Goal: Find specific page/section: Find specific page/section

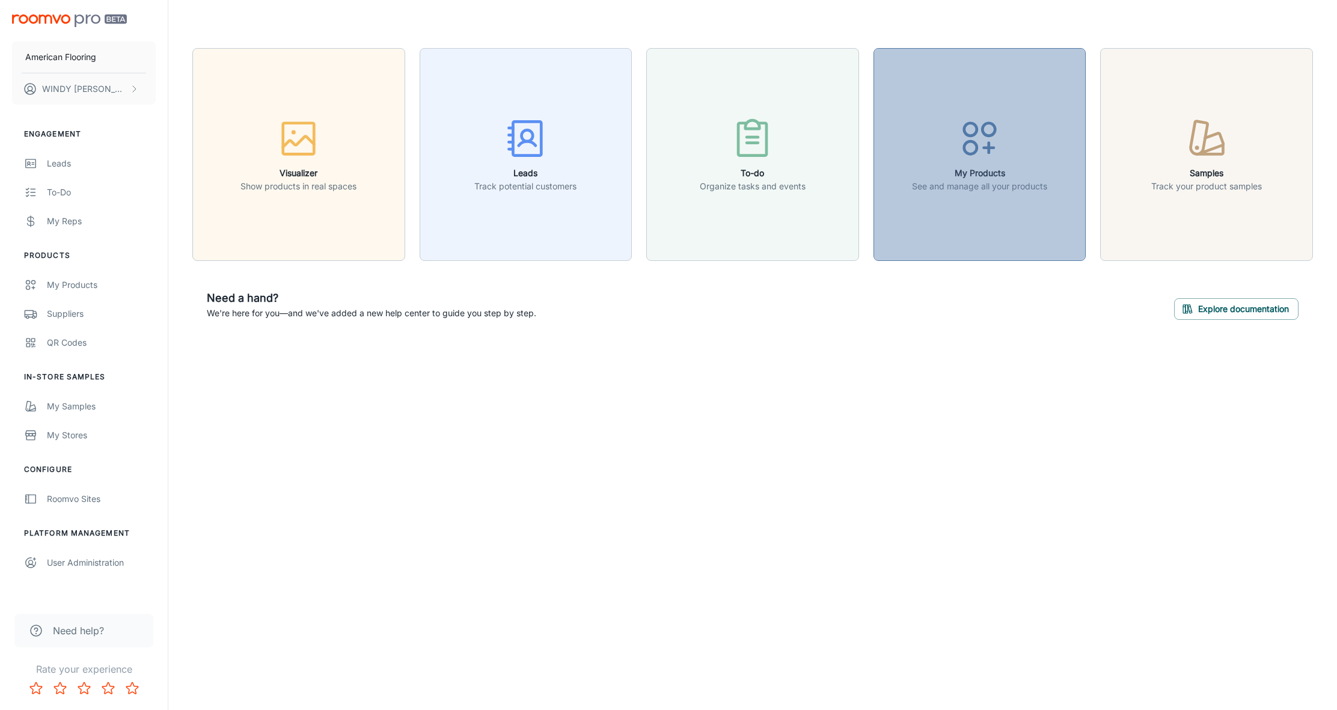
click at [983, 153] on icon "button" at bounding box center [979, 138] width 45 height 45
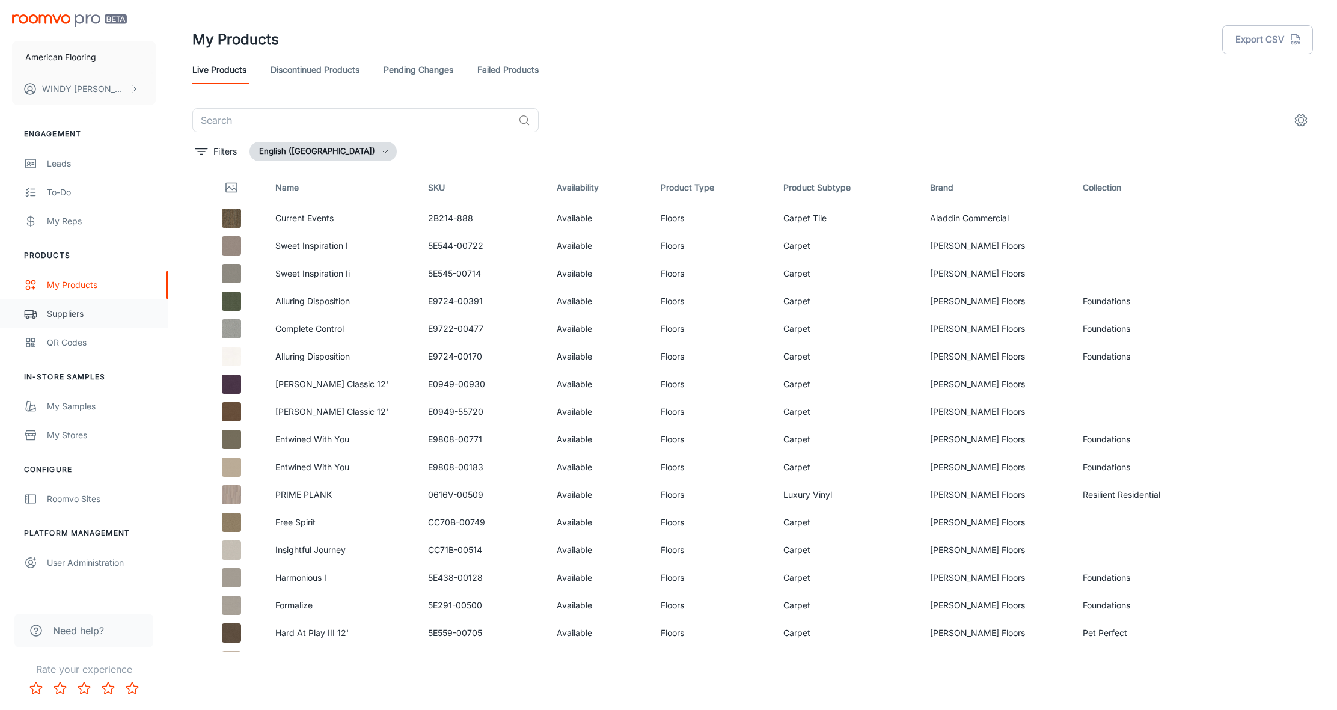
click at [56, 314] on div "Suppliers" at bounding box center [101, 313] width 109 height 13
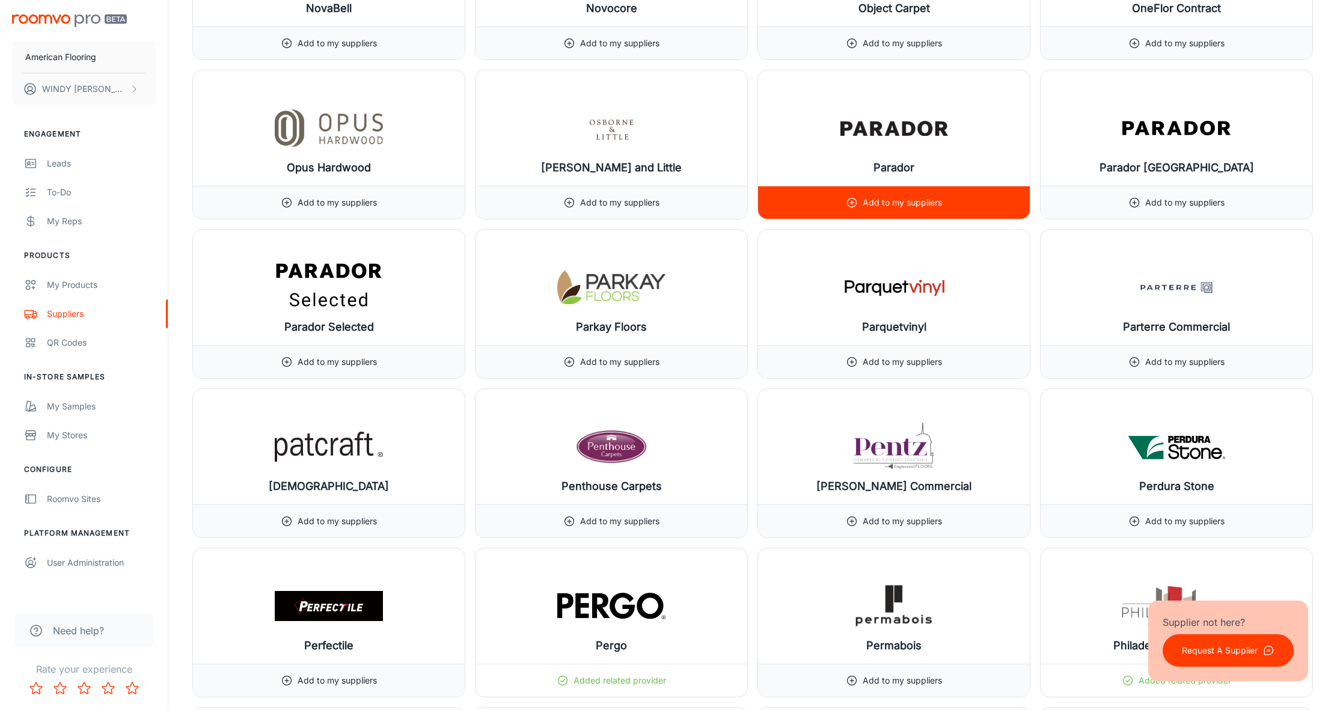
scroll to position [11077, 0]
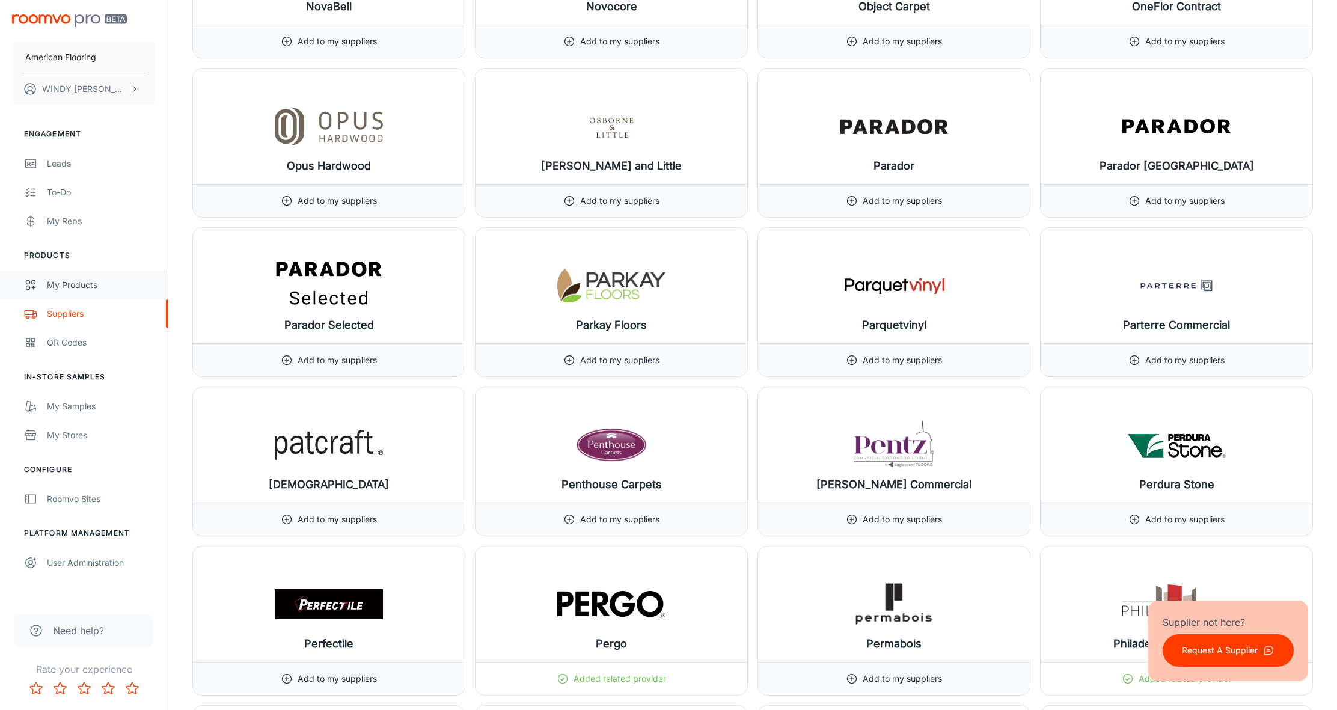
click at [70, 281] on div "My Products" at bounding box center [101, 284] width 109 height 13
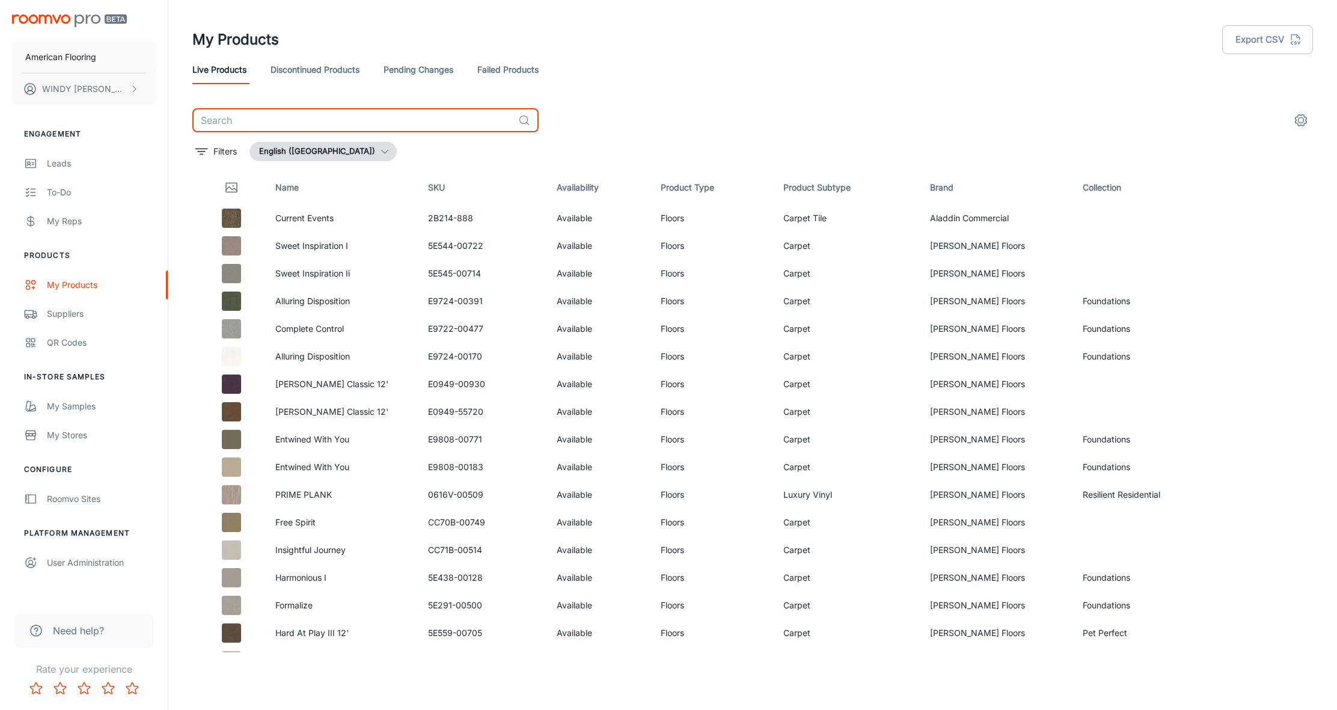
click at [224, 121] on input "text" at bounding box center [352, 120] width 321 height 24
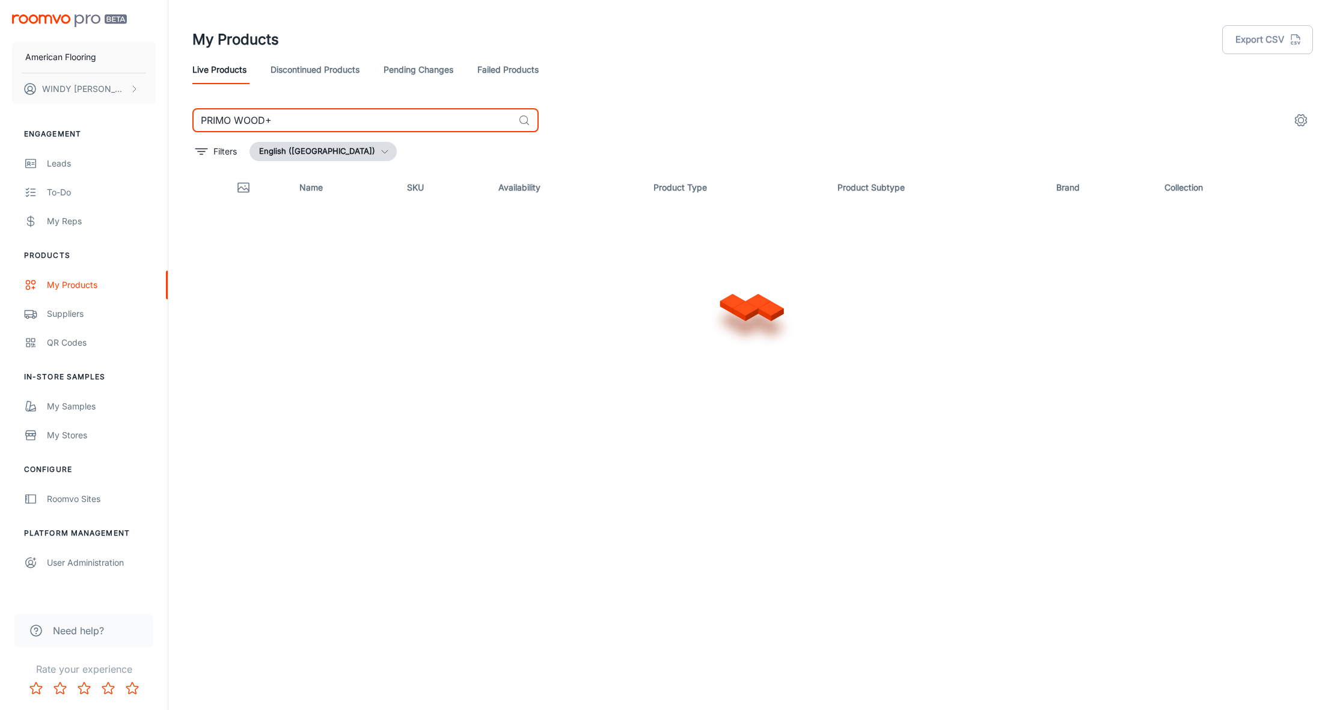
type input "PRIMO WOOD+"
